Goal: Book appointment/travel/reservation

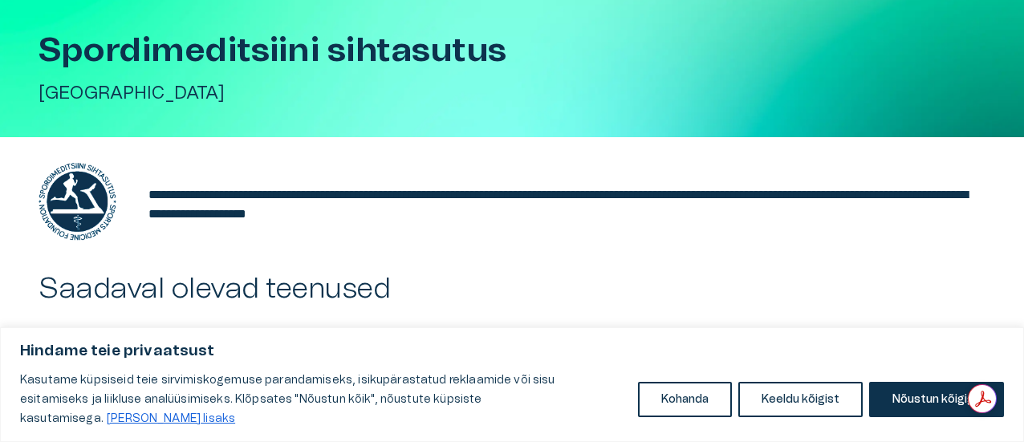
scroll to position [80, 0]
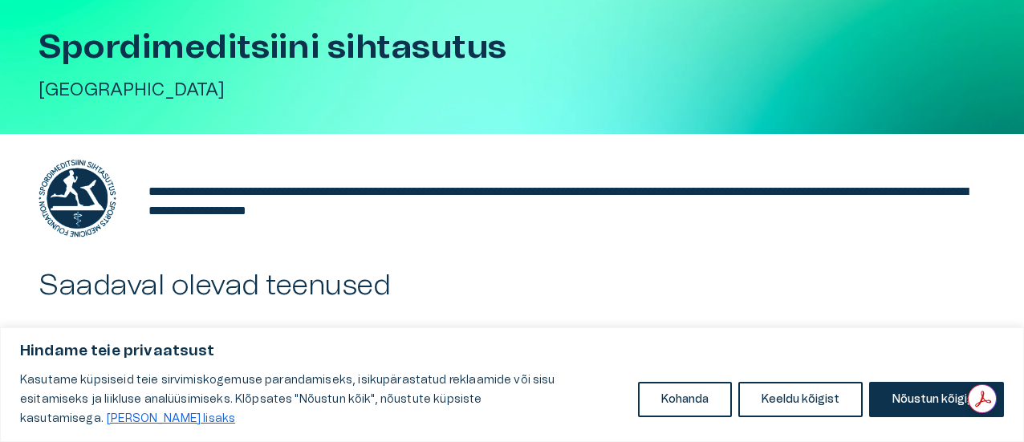
click at [899, 404] on button "Nõustun kõigiga" at bounding box center [936, 399] width 135 height 35
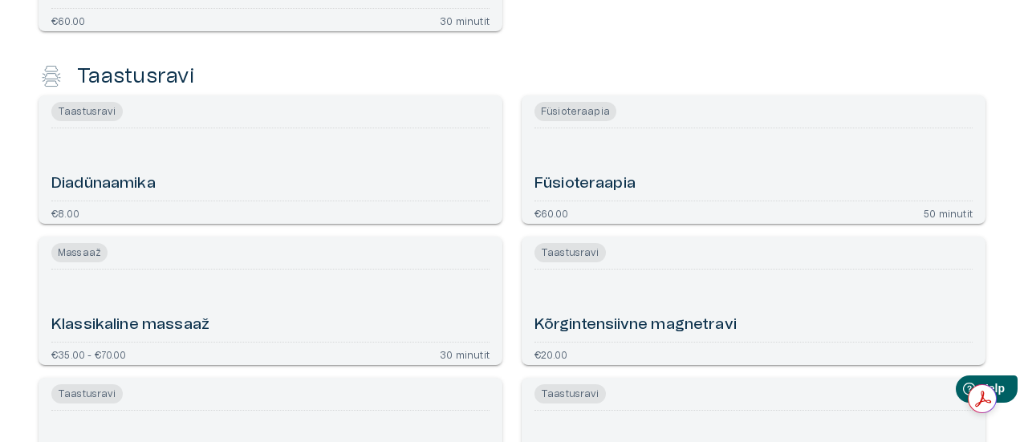
click at [681, 323] on h6 "Kõrgintensiivne magnetravi" at bounding box center [635, 326] width 202 height 22
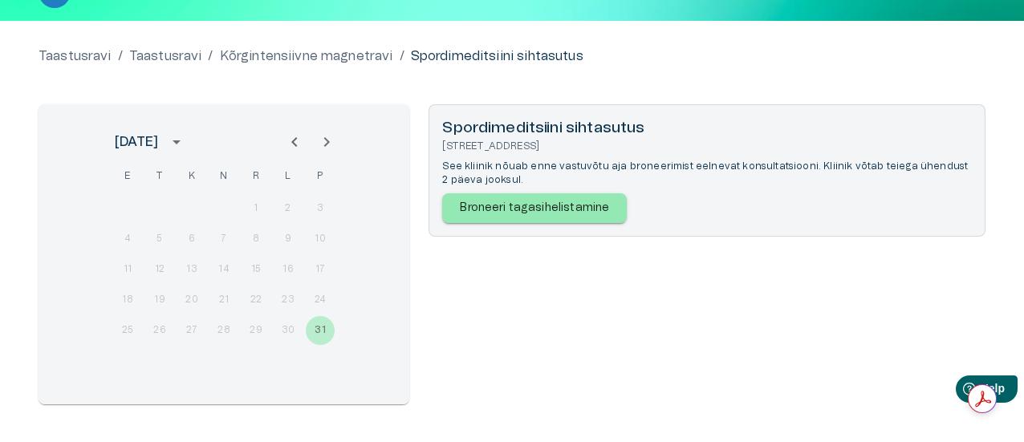
scroll to position [161, 0]
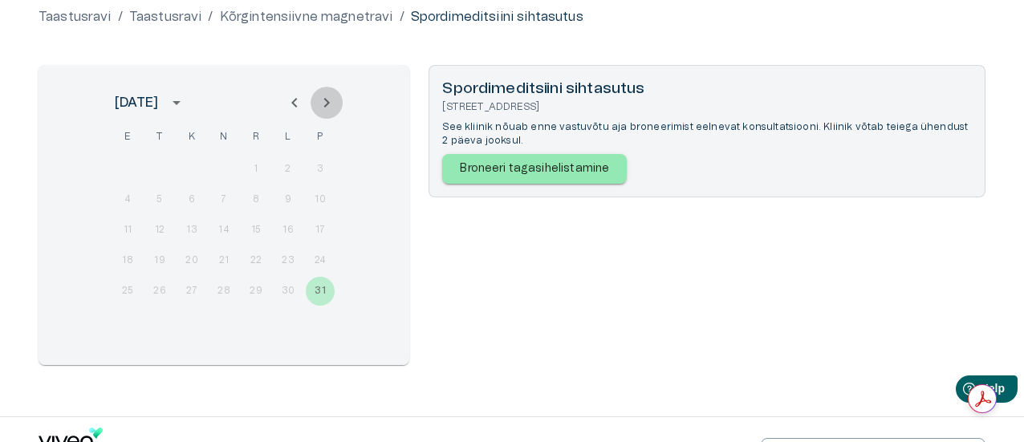
click at [327, 103] on icon "Next month" at bounding box center [326, 102] width 19 height 19
click at [326, 100] on icon "Next month" at bounding box center [326, 102] width 19 height 19
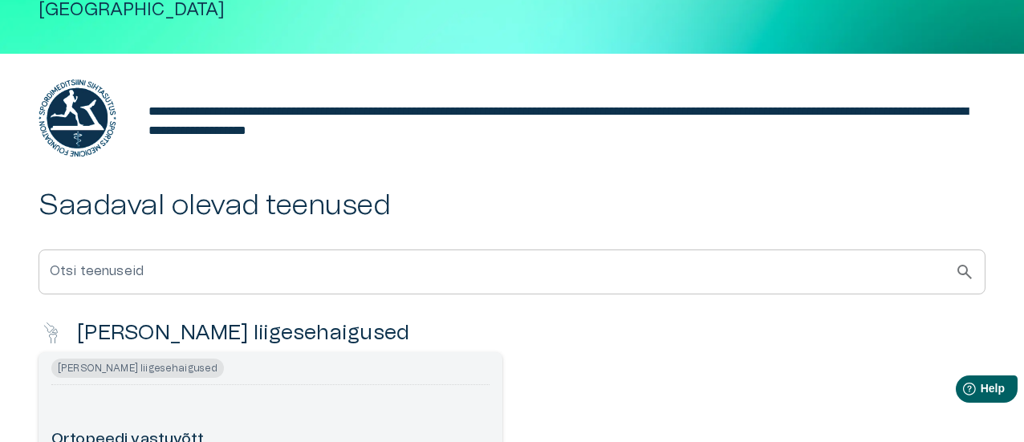
scroll to position [803, 0]
